Goal: Task Accomplishment & Management: Complete application form

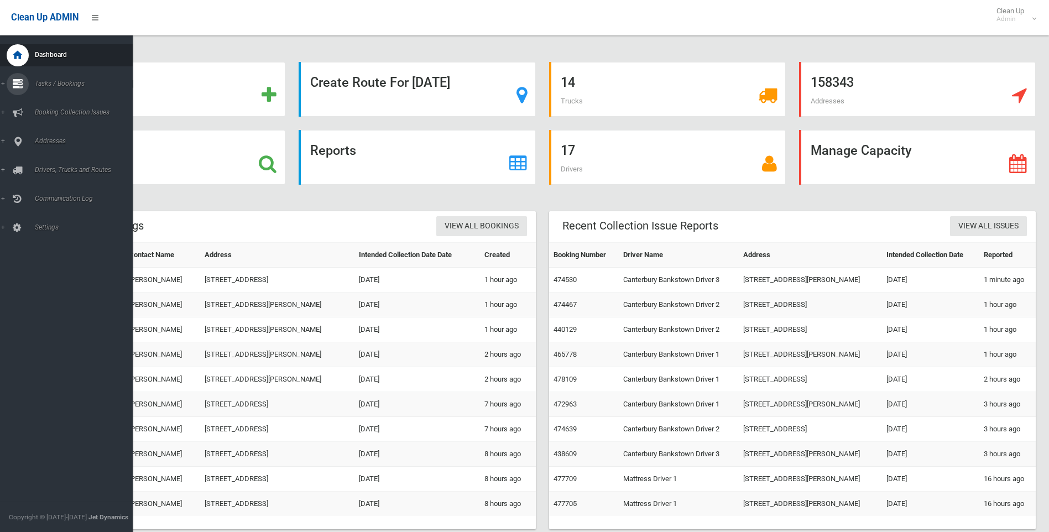
click at [17, 88] on icon at bounding box center [18, 84] width 10 height 22
click at [39, 163] on span "Search" at bounding box center [82, 165] width 100 height 8
click at [20, 142] on icon at bounding box center [18, 141] width 10 height 22
drag, startPoint x: 31, startPoint y: 162, endPoint x: 39, endPoint y: 128, distance: 35.3
click at [32, 162] on link "All Addresses" at bounding box center [70, 160] width 141 height 15
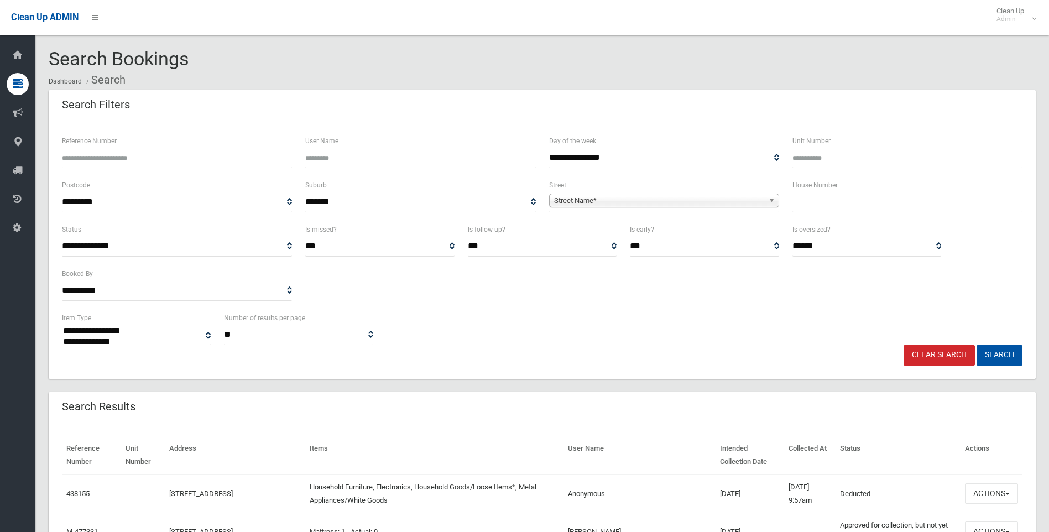
select select
click at [845, 206] on input "text" at bounding box center [907, 202] width 230 height 20
type input "*"
type input "**"
click at [739, 194] on span "Street Name*" at bounding box center [659, 200] width 210 height 13
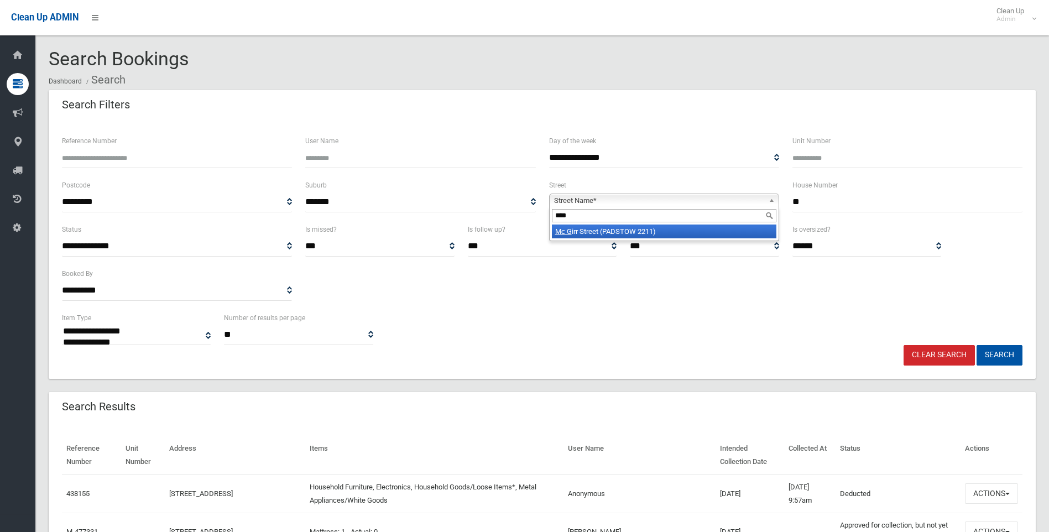
type input "****"
click at [630, 232] on li "Mc G irr Street (PADSTOW 2211)" at bounding box center [664, 231] width 224 height 14
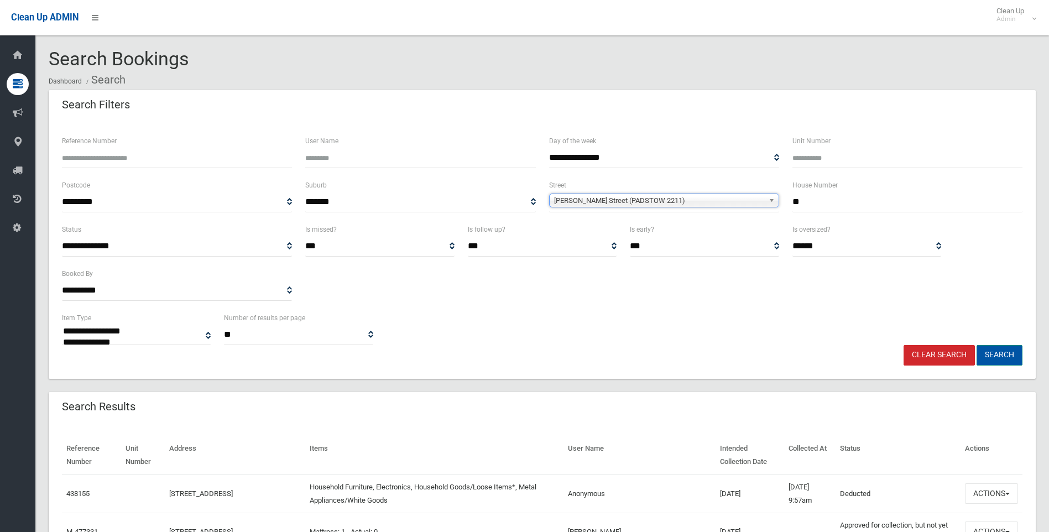
click at [1009, 353] on button "Search" at bounding box center [999, 355] width 46 height 20
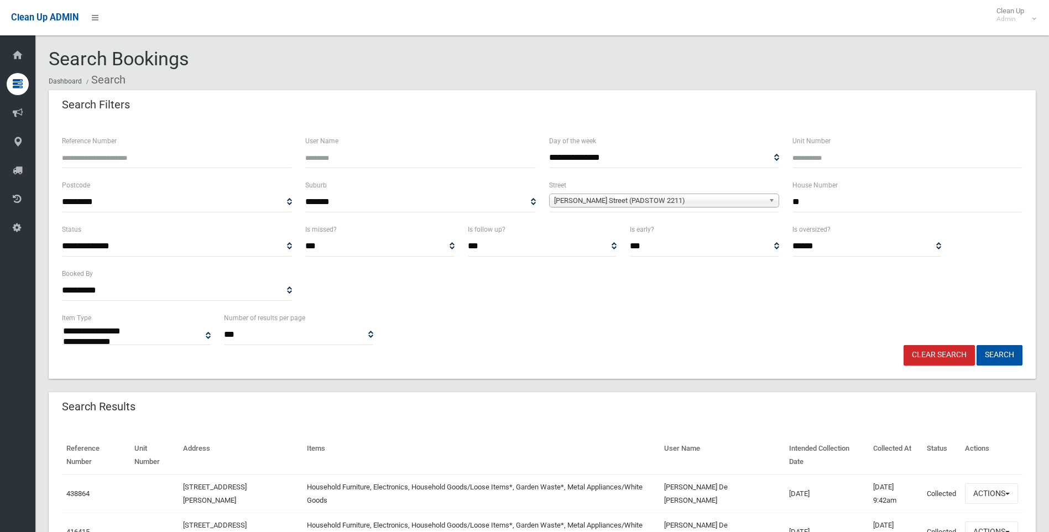
select select
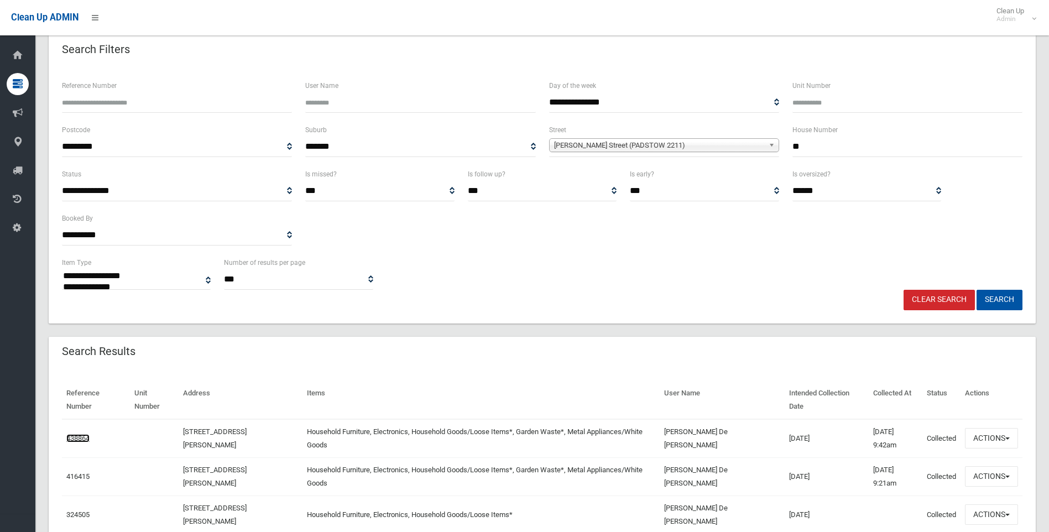
click at [75, 434] on link "438864" at bounding box center [77, 438] width 23 height 8
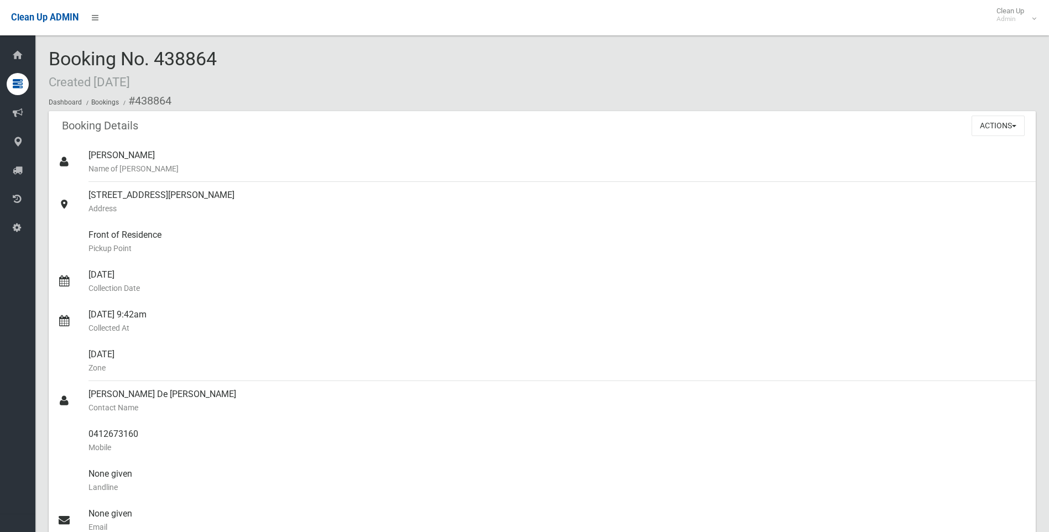
scroll to position [166, 0]
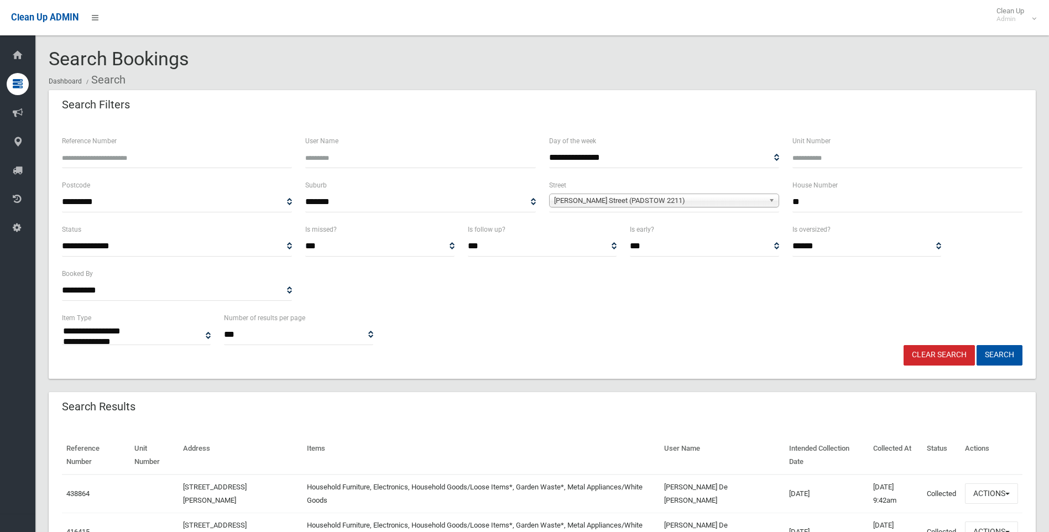
select select
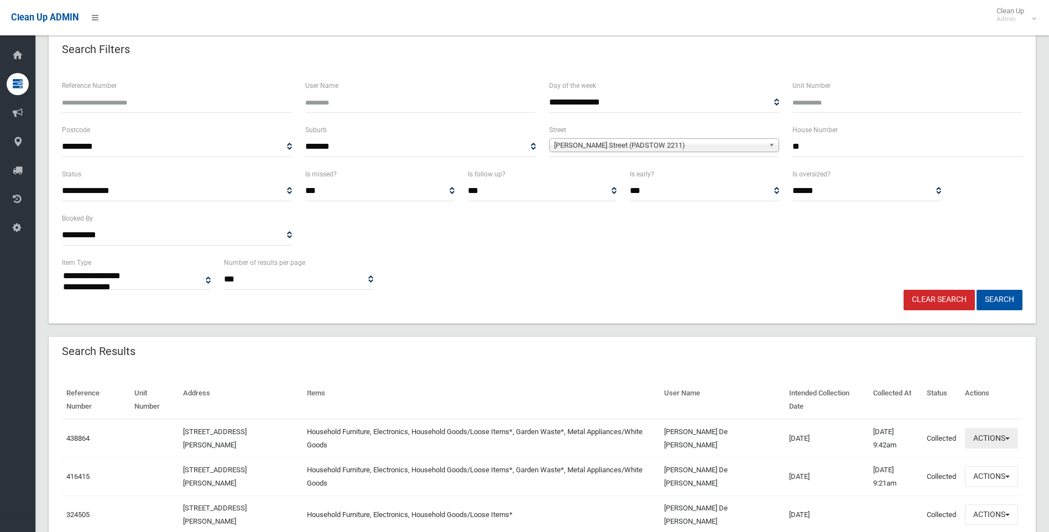
drag, startPoint x: 981, startPoint y: 424, endPoint x: 980, endPoint y: 318, distance: 106.2
click at [980, 428] on button "Actions" at bounding box center [991, 438] width 53 height 20
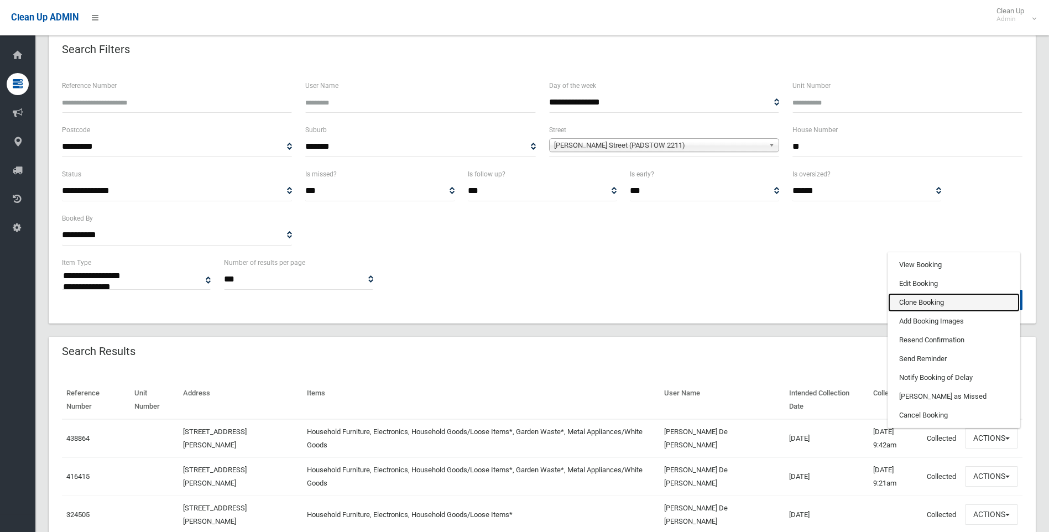
click at [924, 293] on link "Clone Booking" at bounding box center [954, 302] width 132 height 19
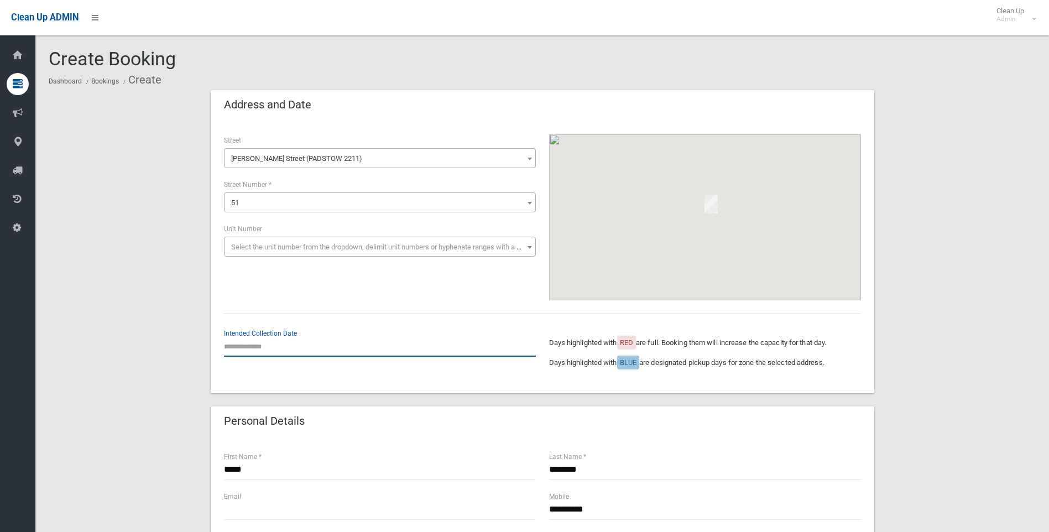
click at [253, 347] on input "text" at bounding box center [380, 346] width 312 height 20
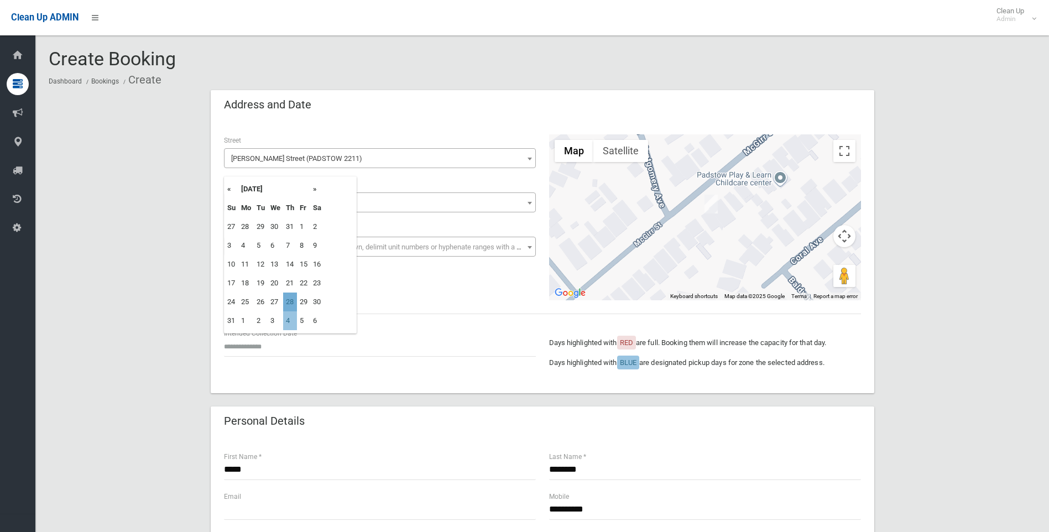
click at [289, 300] on td "28" at bounding box center [290, 301] width 14 height 19
type input "**********"
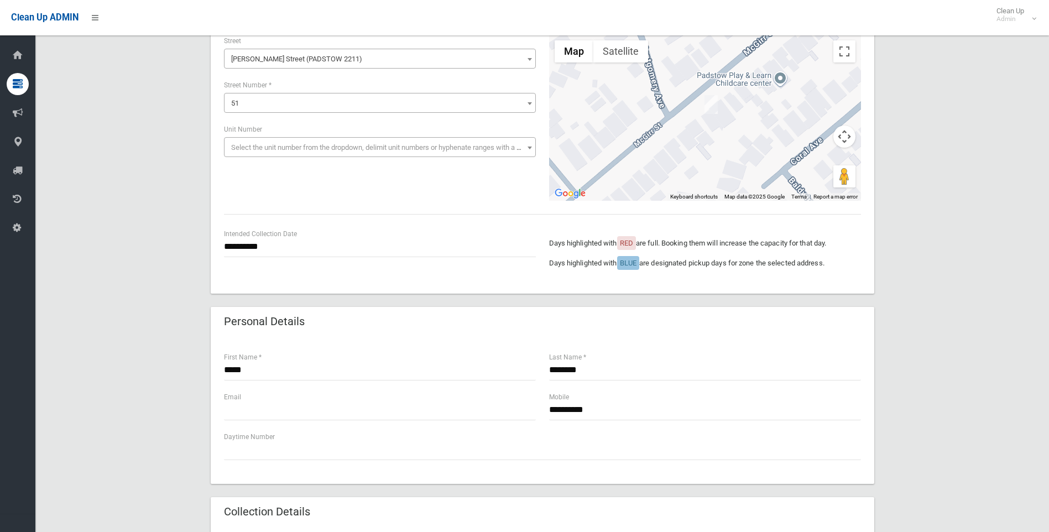
scroll to position [111, 0]
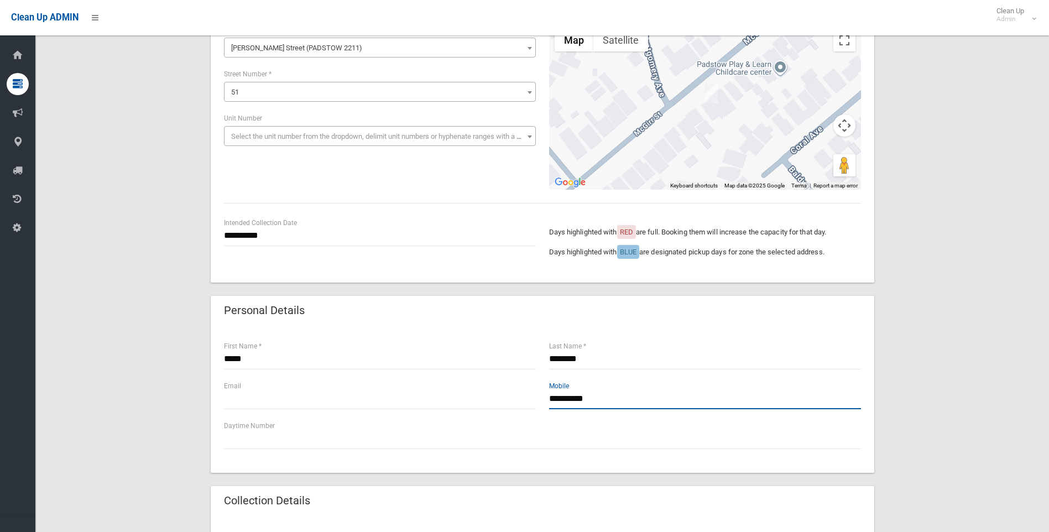
click at [569, 399] on input "**********" at bounding box center [705, 399] width 312 height 20
type input "**********"
click at [297, 390] on input "text" at bounding box center [380, 399] width 312 height 20
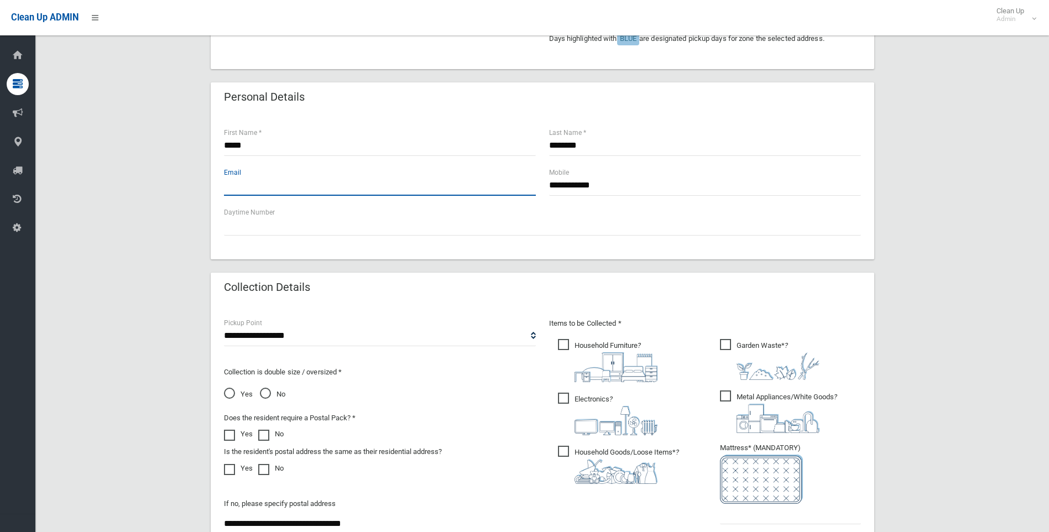
scroll to position [332, 0]
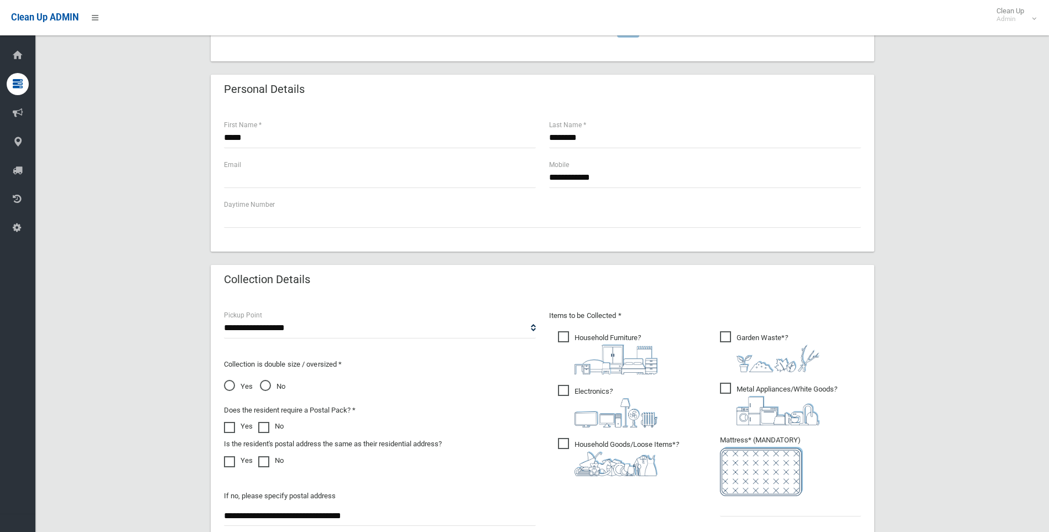
drag, startPoint x: 389, startPoint y: 514, endPoint x: 147, endPoint y: 510, distance: 242.7
click at [147, 510] on div "**********" at bounding box center [542, 240] width 987 height 964
click at [311, 176] on input "text" at bounding box center [380, 178] width 312 height 20
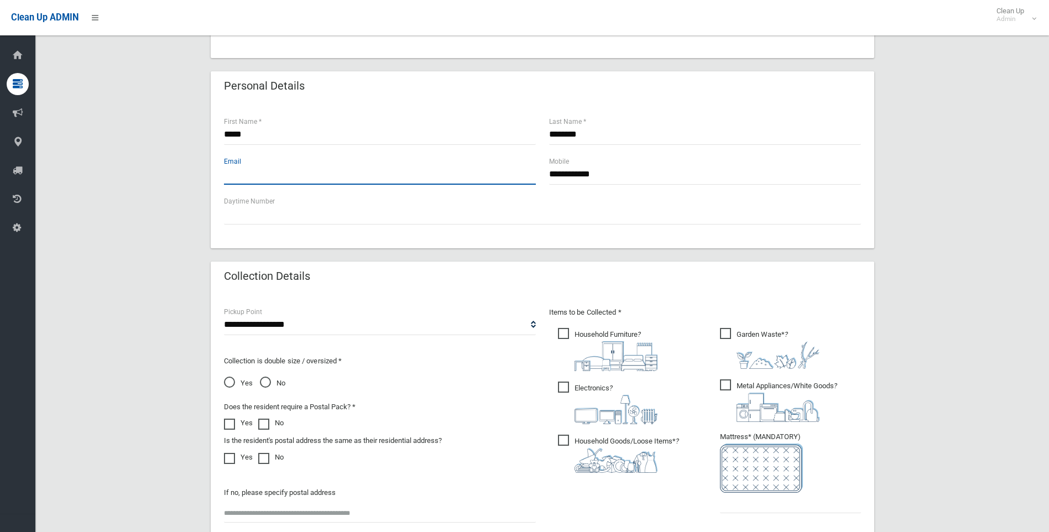
scroll to position [442, 0]
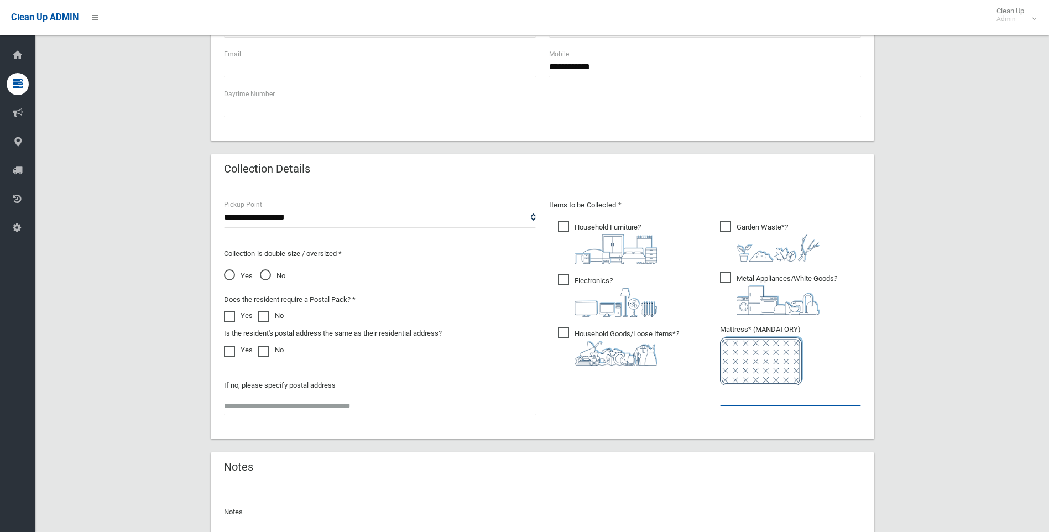
click at [753, 402] on input "text" at bounding box center [790, 395] width 141 height 20
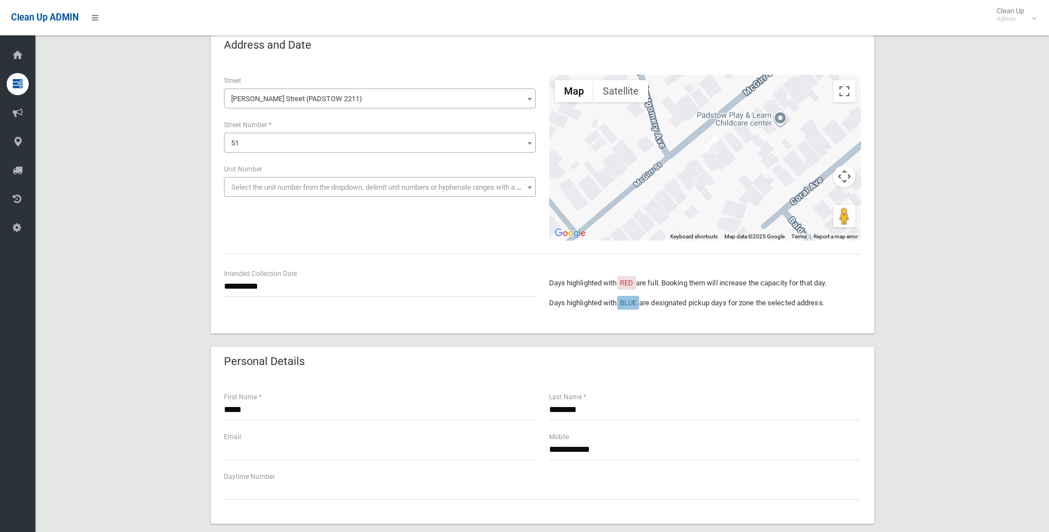
scroll to position [0, 0]
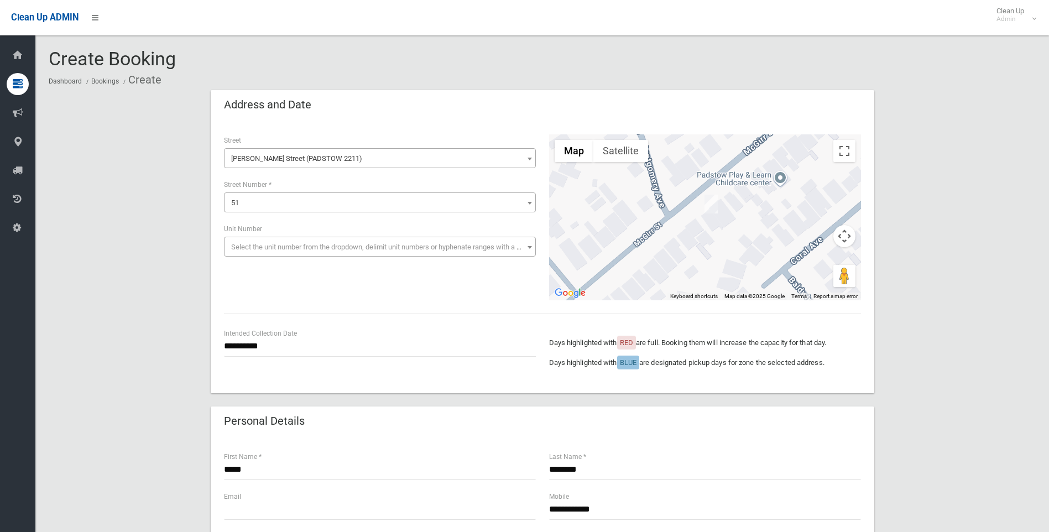
type input "*"
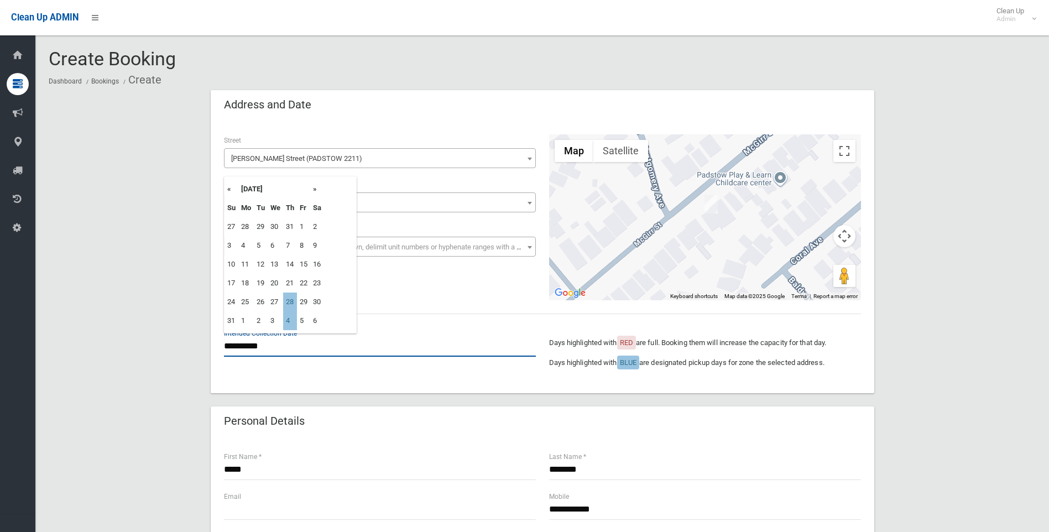
click at [274, 343] on input "**********" at bounding box center [380, 346] width 312 height 20
click at [300, 391] on div "**********" at bounding box center [542, 257] width 663 height 272
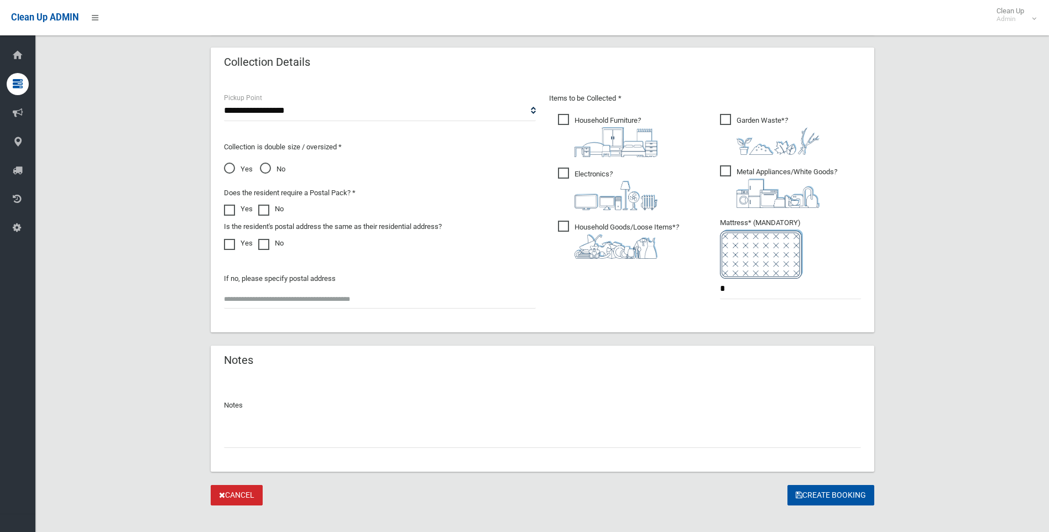
scroll to position [562, 0]
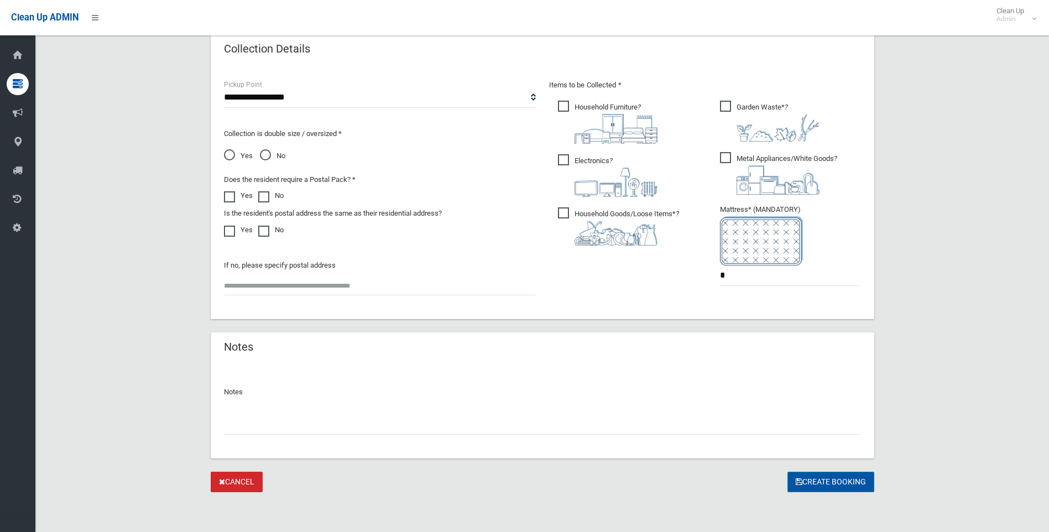
click at [801, 484] on button "Create Booking" at bounding box center [830, 482] width 87 height 20
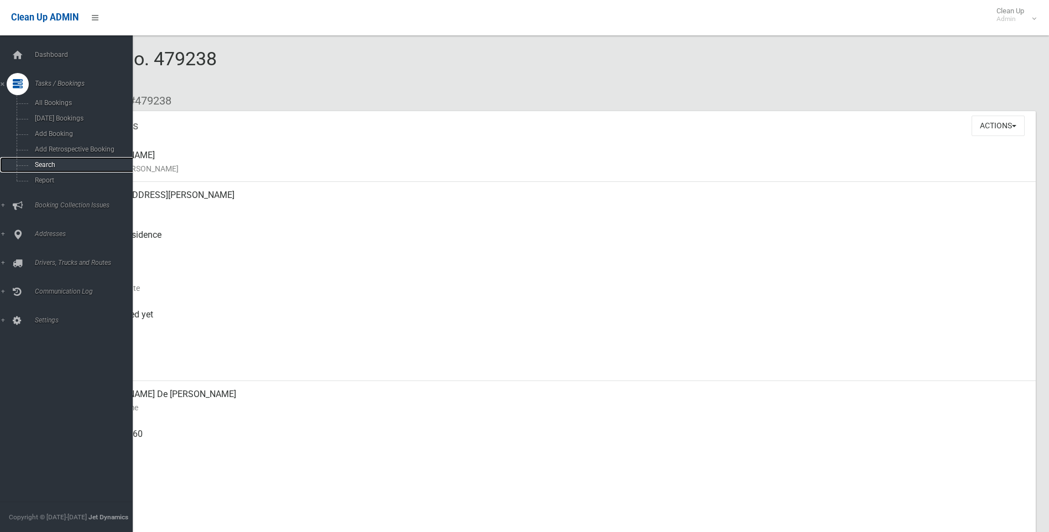
click at [45, 165] on span "Search" at bounding box center [82, 165] width 100 height 8
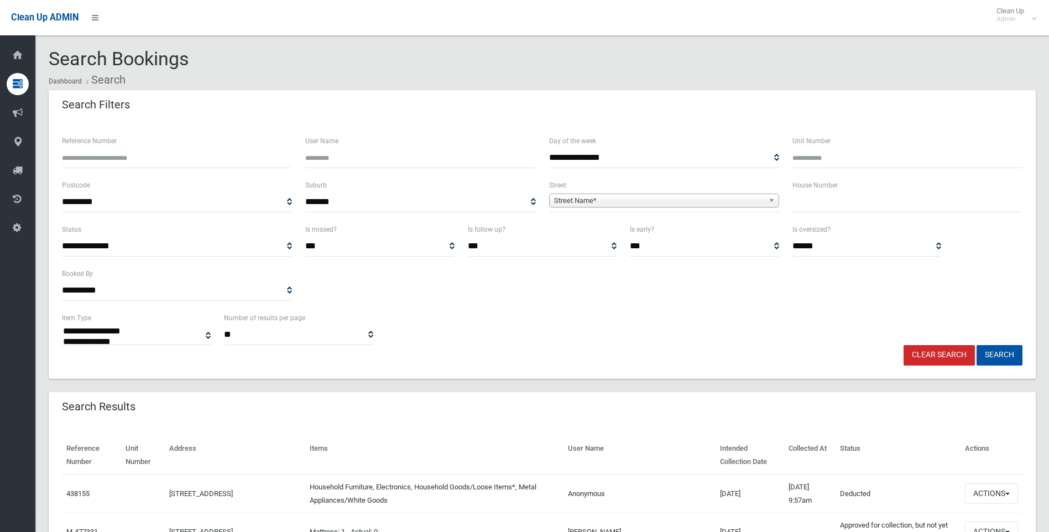
select select
